Goal: Task Accomplishment & Management: Complete application form

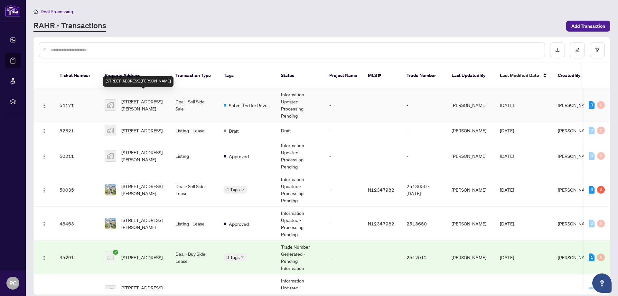
click at [159, 98] on span "[STREET_ADDRESS][PERSON_NAME]" at bounding box center [143, 105] width 44 height 14
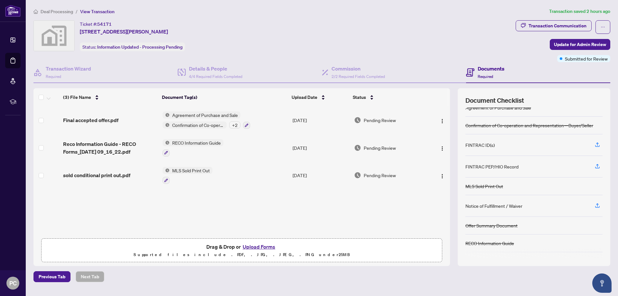
scroll to position [23, 0]
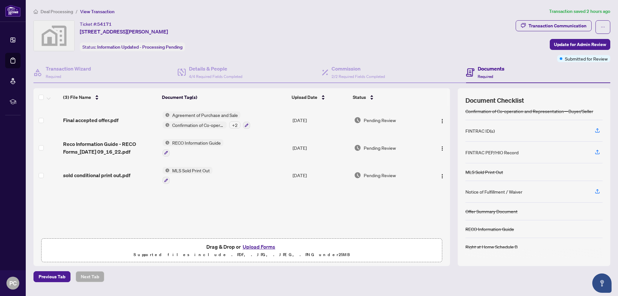
click at [470, 75] on icon at bounding box center [470, 72] width 8 height 8
click at [363, 70] on h4 "Commission" at bounding box center [357, 69] width 53 height 8
type textarea "**********"
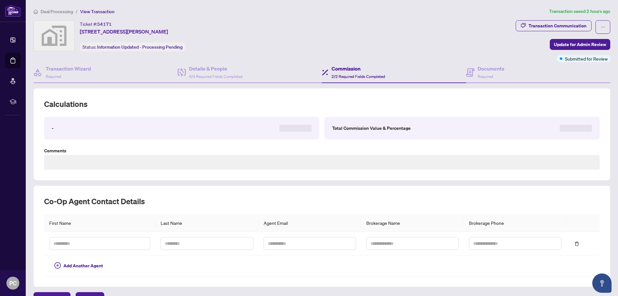
scroll to position [14, 0]
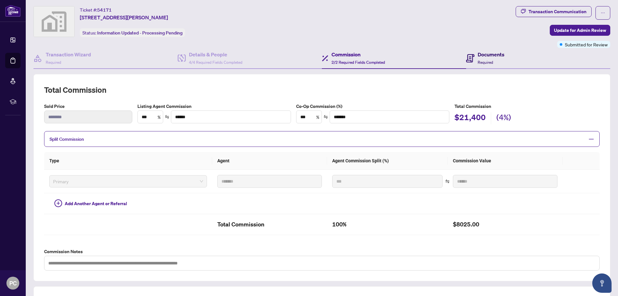
click at [478, 60] on span "Required" at bounding box center [484, 62] width 15 height 5
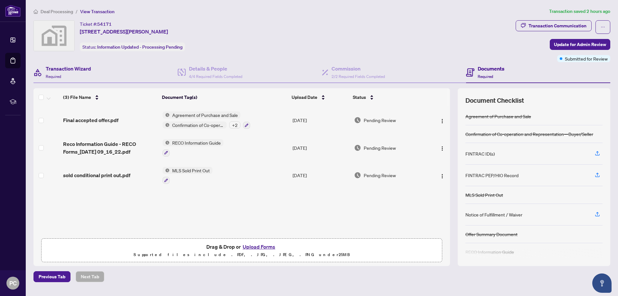
click at [89, 64] on div "Transaction Wizard Required" at bounding box center [105, 72] width 144 height 21
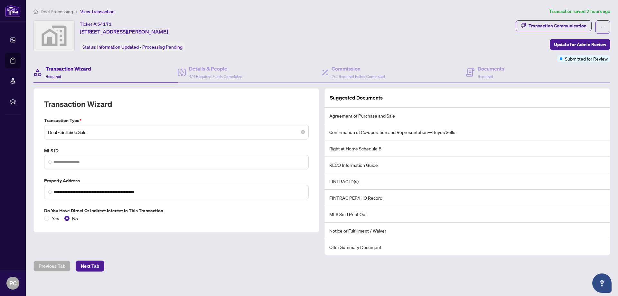
click at [154, 262] on div "Previous Tab Next Tab" at bounding box center [321, 265] width 576 height 11
click at [507, 78] on div "Documents Required" at bounding box center [538, 72] width 144 height 21
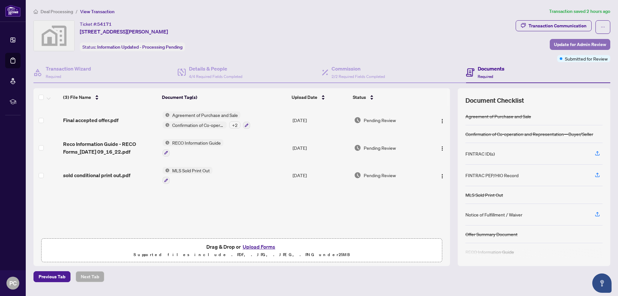
click at [579, 44] on span "Update for Admin Review" at bounding box center [580, 44] width 52 height 10
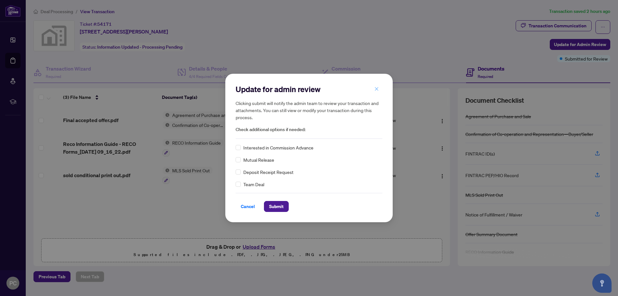
click at [378, 89] on icon "close" at bounding box center [376, 89] width 5 height 5
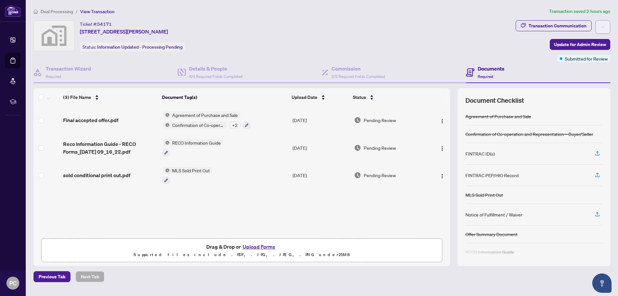
click at [604, 27] on icon "ellipsis" at bounding box center [602, 27] width 5 height 5
click at [272, 28] on div "Ticket #: 54171 206-1665 Victoria Park Avenue, Scarborough, ON, Canada Status: …" at bounding box center [272, 35] width 479 height 31
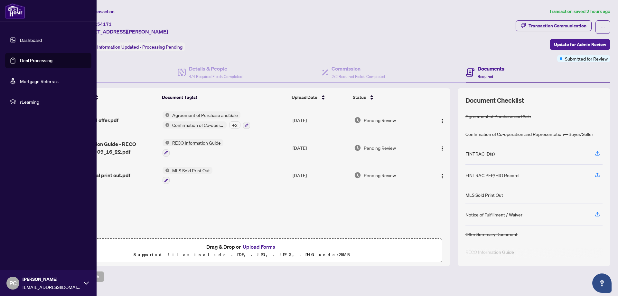
click at [20, 39] on link "Dashboard" at bounding box center [31, 40] width 22 height 6
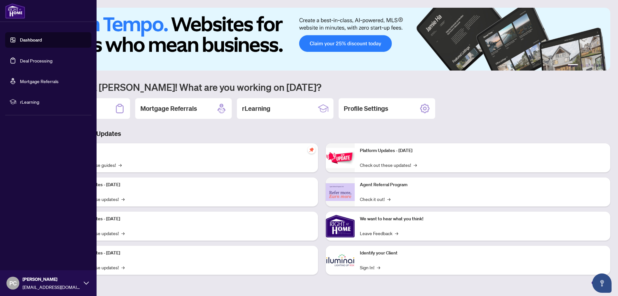
click at [20, 61] on link "Deal Processing" at bounding box center [36, 61] width 32 height 6
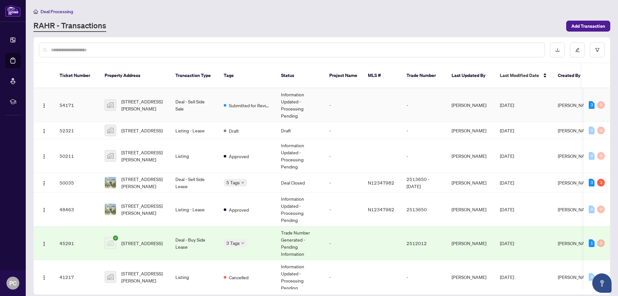
click at [356, 99] on td "-" at bounding box center [343, 105] width 39 height 34
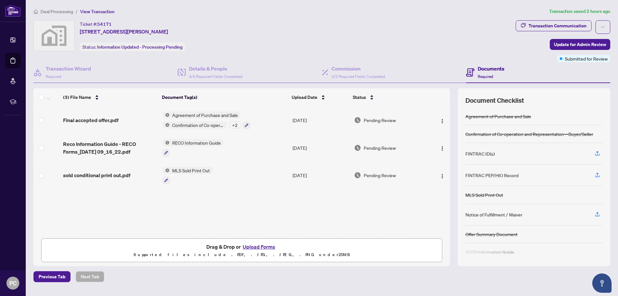
click at [382, 33] on div "Ticket #: 54171 206-1665 Victoria Park Avenue, Scarborough, ON, Canada Status: …" at bounding box center [272, 35] width 479 height 31
click at [492, 83] on div "Transaction Wizard Required Details & People 4/4 Required Fields Completed Comm…" at bounding box center [321, 163] width 576 height 203
click at [490, 74] on span "Required" at bounding box center [484, 76] width 15 height 5
click at [489, 74] on span "Required" at bounding box center [484, 76] width 15 height 5
click at [600, 25] on button "button" at bounding box center [602, 27] width 15 height 14
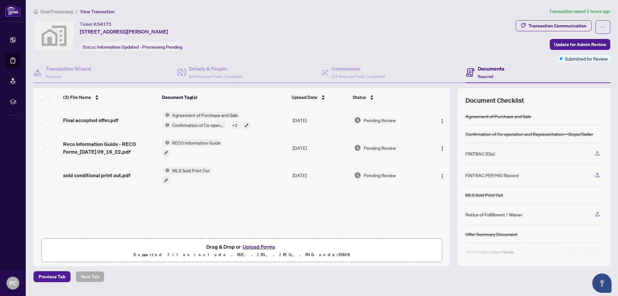
click at [512, 51] on div "Ticket #: 54171 206-1665 Victoria Park Avenue, Scarborough, ON, Canada Status: …" at bounding box center [273, 41] width 482 height 42
click at [506, 65] on div "Documents Required" at bounding box center [538, 72] width 144 height 21
click at [499, 75] on div "Documents Required" at bounding box center [490, 72] width 27 height 15
click at [216, 76] on span "4/4 Required Fields Completed" at bounding box center [215, 76] width 53 height 5
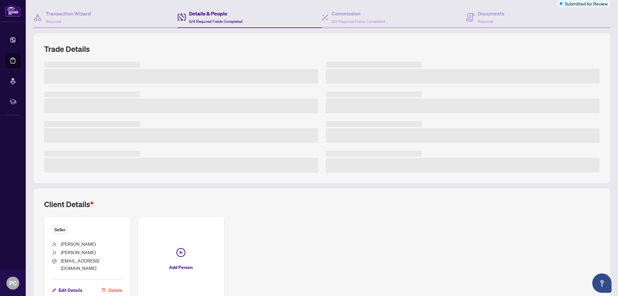
scroll to position [89, 0]
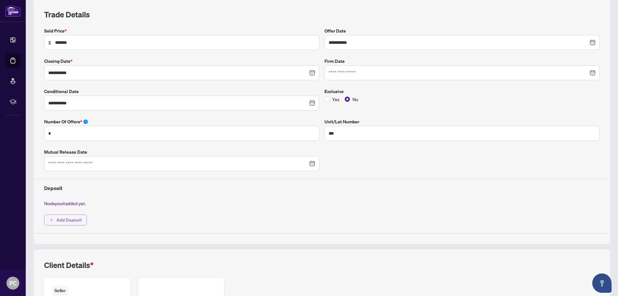
click at [62, 218] on span "Add Deposit" at bounding box center [68, 220] width 25 height 10
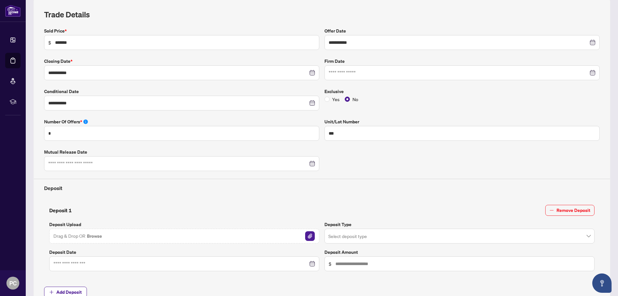
click at [102, 230] on div "Drag & Drop OR Browse" at bounding box center [184, 235] width 270 height 15
click at [305, 235] on img "button" at bounding box center [310, 236] width 10 height 10
click at [359, 235] on input "search" at bounding box center [456, 237] width 256 height 14
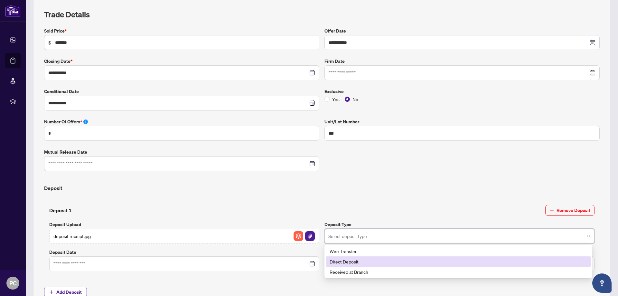
click at [356, 261] on div "Direct Deposit" at bounding box center [457, 261] width 257 height 7
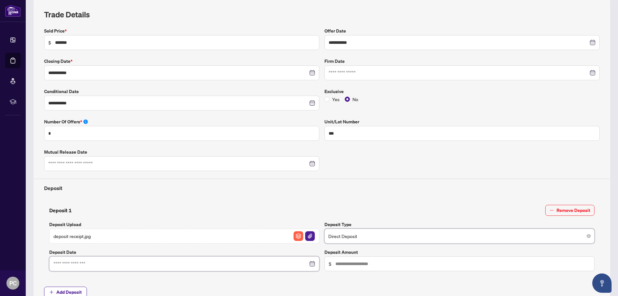
click at [159, 263] on input at bounding box center [180, 263] width 254 height 7
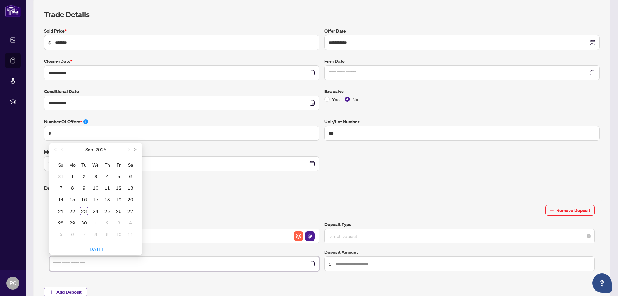
click at [391, 233] on span "Direct Deposit" at bounding box center [459, 236] width 262 height 12
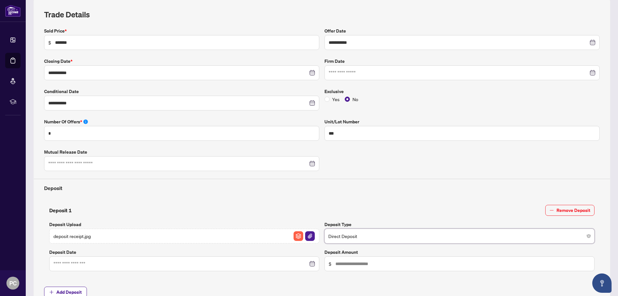
click at [145, 256] on div at bounding box center [184, 263] width 270 height 15
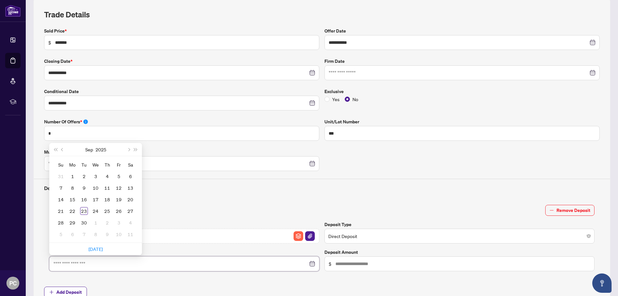
click at [148, 261] on input at bounding box center [180, 263] width 254 height 7
type input "**********"
click at [84, 211] on div "23" at bounding box center [84, 211] width 8 height 8
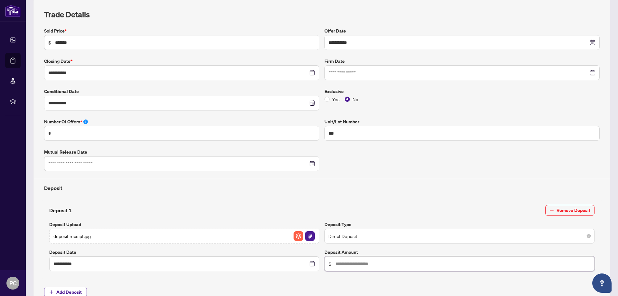
click at [384, 265] on input "text" at bounding box center [462, 263] width 255 height 7
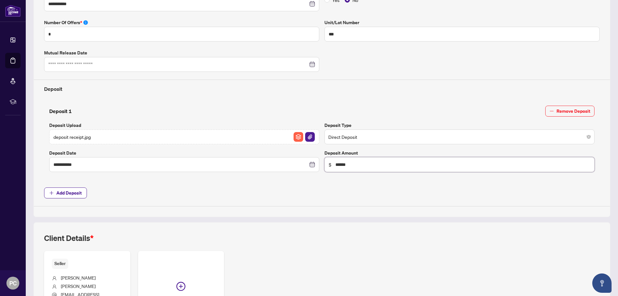
scroll to position [257, 0]
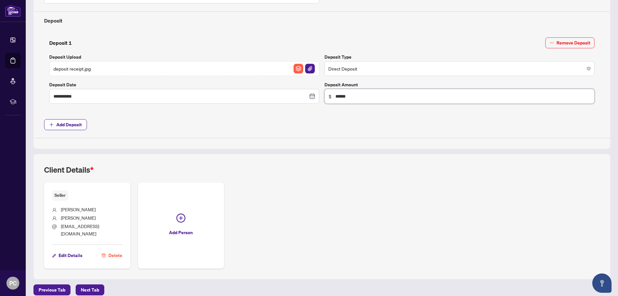
type input "******"
click at [309, 203] on div "Seller Paulette Henry henrypaulette222@gmail.com Edit Details Delete Add Person" at bounding box center [321, 225] width 555 height 86
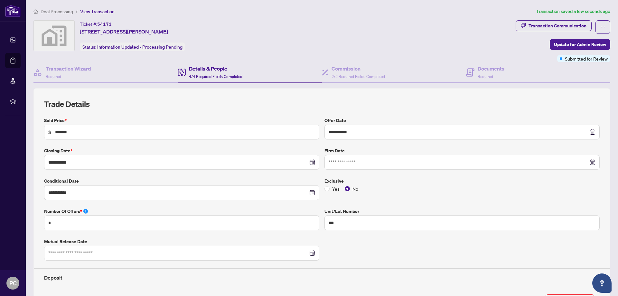
scroll to position [129, 0]
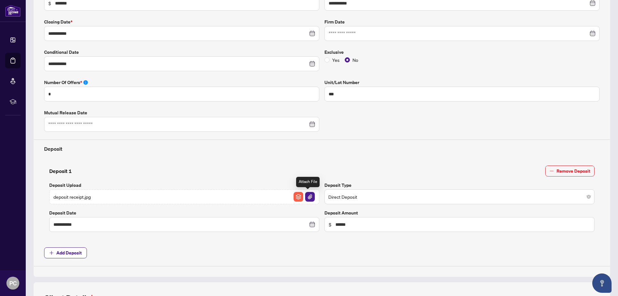
click at [310, 199] on img "button" at bounding box center [310, 197] width 10 height 10
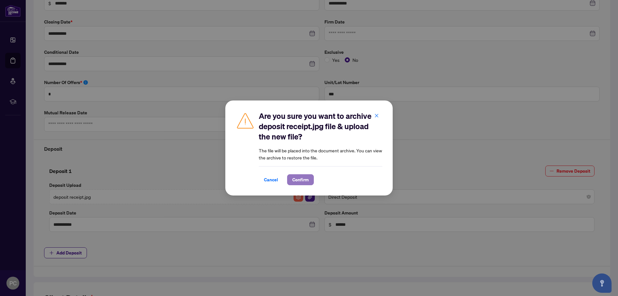
click at [297, 177] on span "Confirm" at bounding box center [300, 179] width 16 height 10
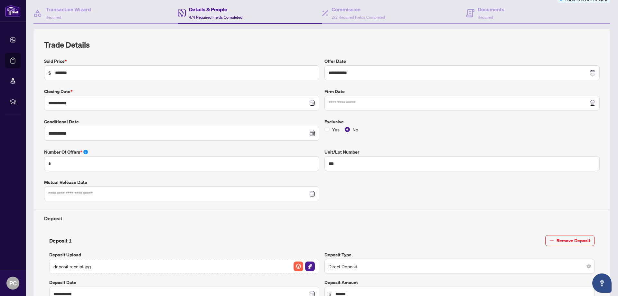
scroll to position [0, 0]
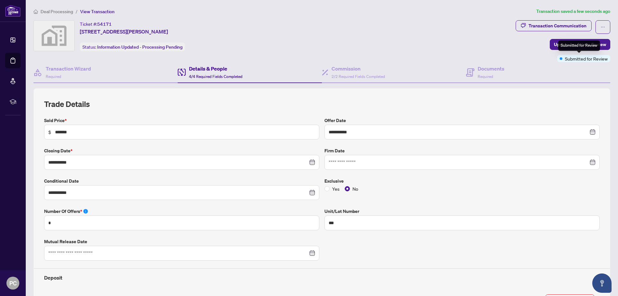
click at [583, 43] on div "Submitted for Review" at bounding box center [579, 46] width 42 height 10
click at [557, 43] on span "Update for Admin Review" at bounding box center [580, 44] width 52 height 10
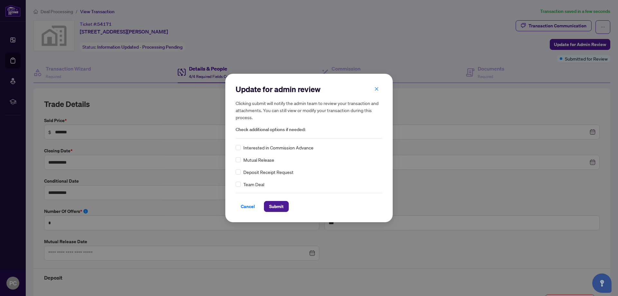
click at [242, 174] on div "Deposit Receipt Request" at bounding box center [308, 171] width 147 height 7
click at [277, 205] on span "Submit" at bounding box center [276, 206] width 14 height 10
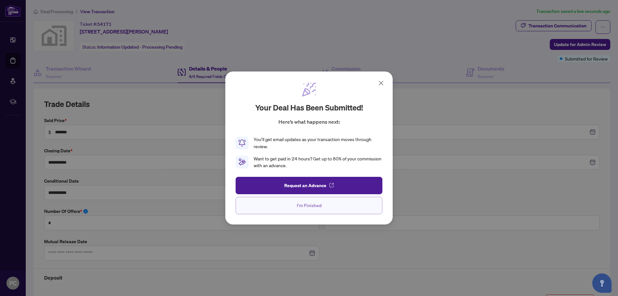
click at [326, 209] on button "I'm Finished" at bounding box center [308, 205] width 147 height 17
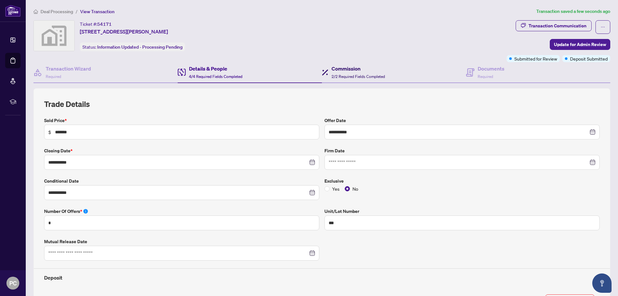
click at [362, 77] on span "2/2 Required Fields Completed" at bounding box center [357, 76] width 53 height 5
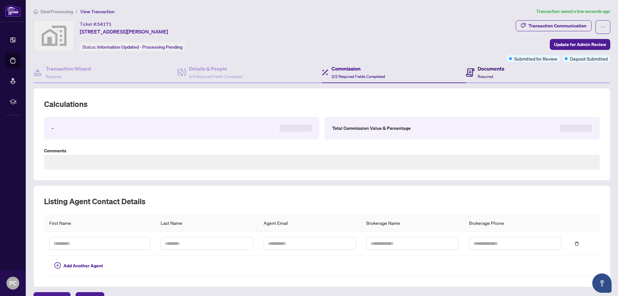
click at [468, 75] on icon at bounding box center [470, 72] width 8 height 8
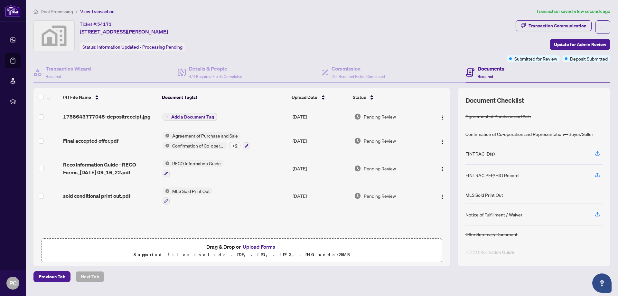
click at [386, 48] on div "Ticket #: 54171 206-1665 Victoria Park Avenue, Scarborough, ON, Canada Status: …" at bounding box center [268, 35] width 470 height 31
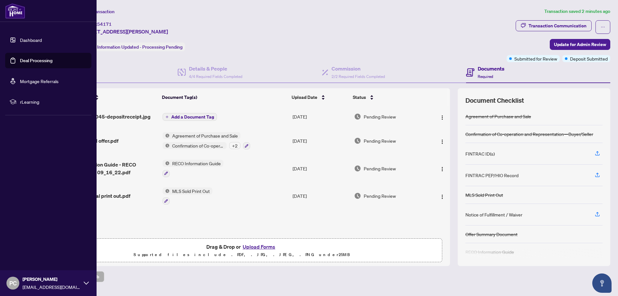
click at [20, 43] on link "Dashboard" at bounding box center [31, 40] width 22 height 6
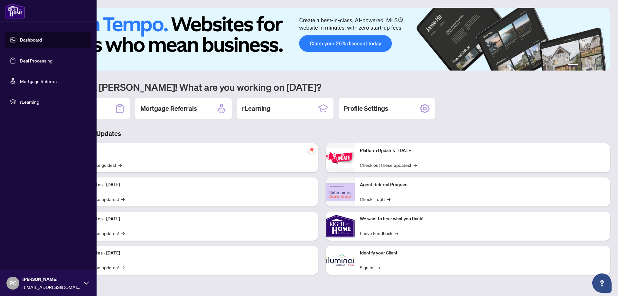
click at [27, 39] on link "Dashboard" at bounding box center [31, 40] width 22 height 6
